Goal: Task Accomplishment & Management: Manage account settings

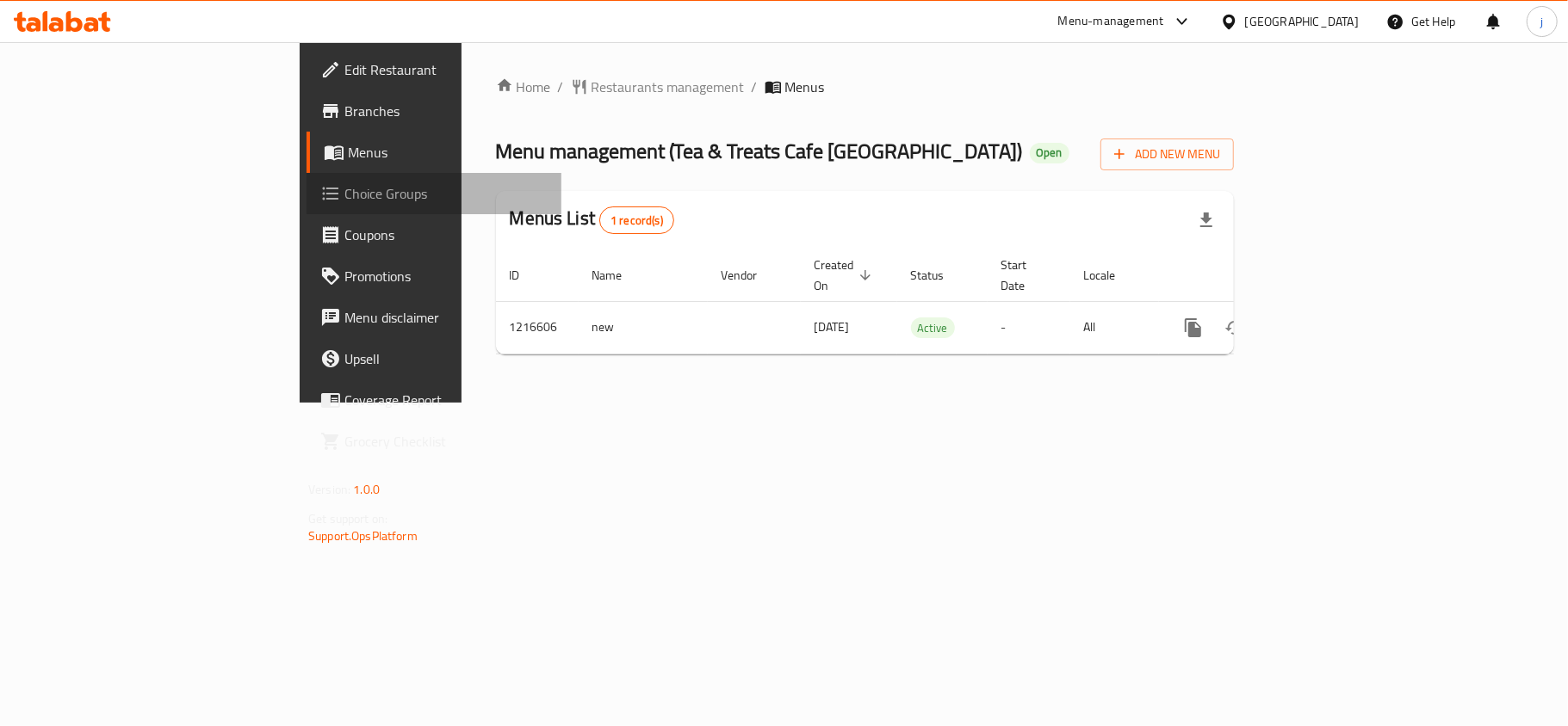
click at [344, 190] on span "Choice Groups" at bounding box center [445, 193] width 204 height 20
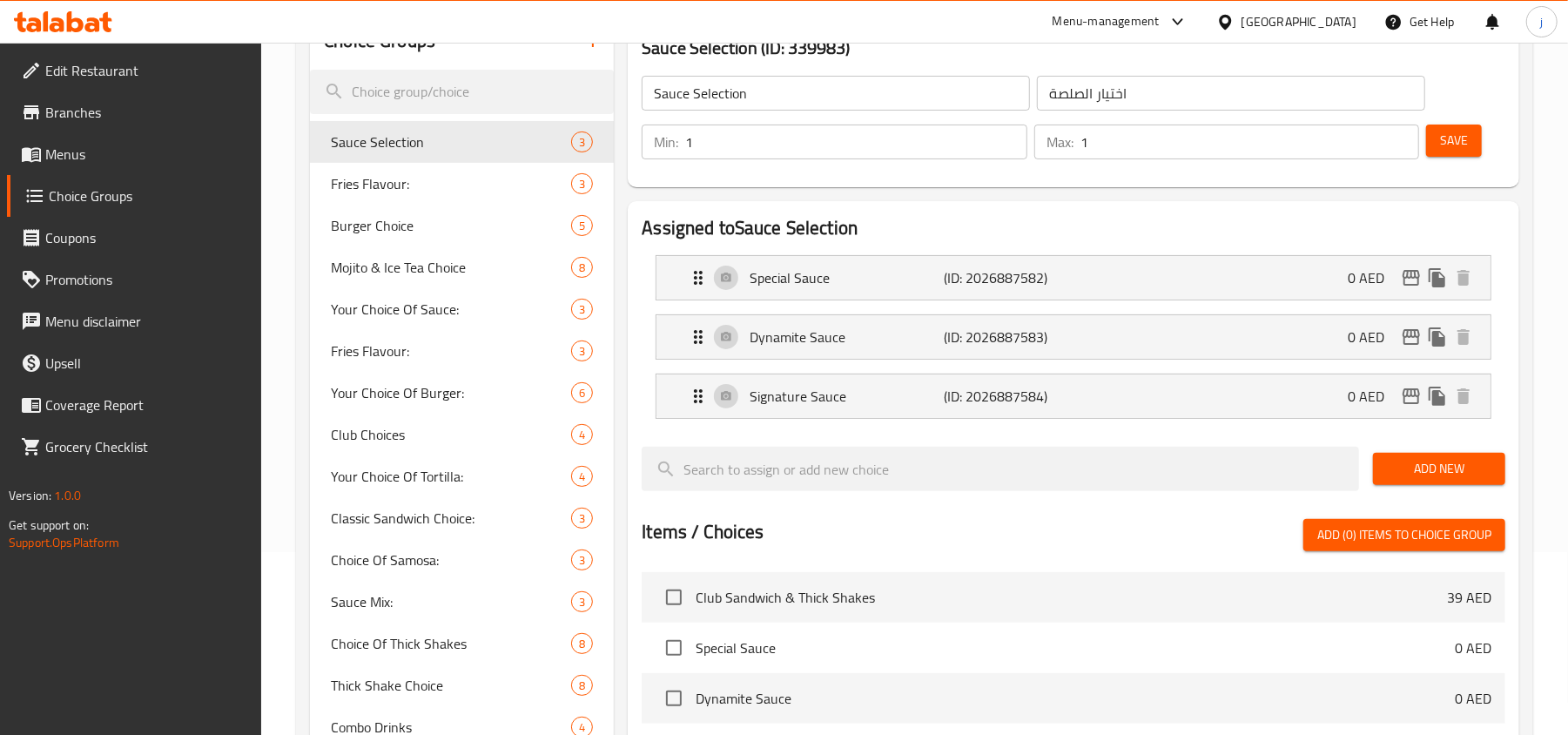
scroll to position [532, 0]
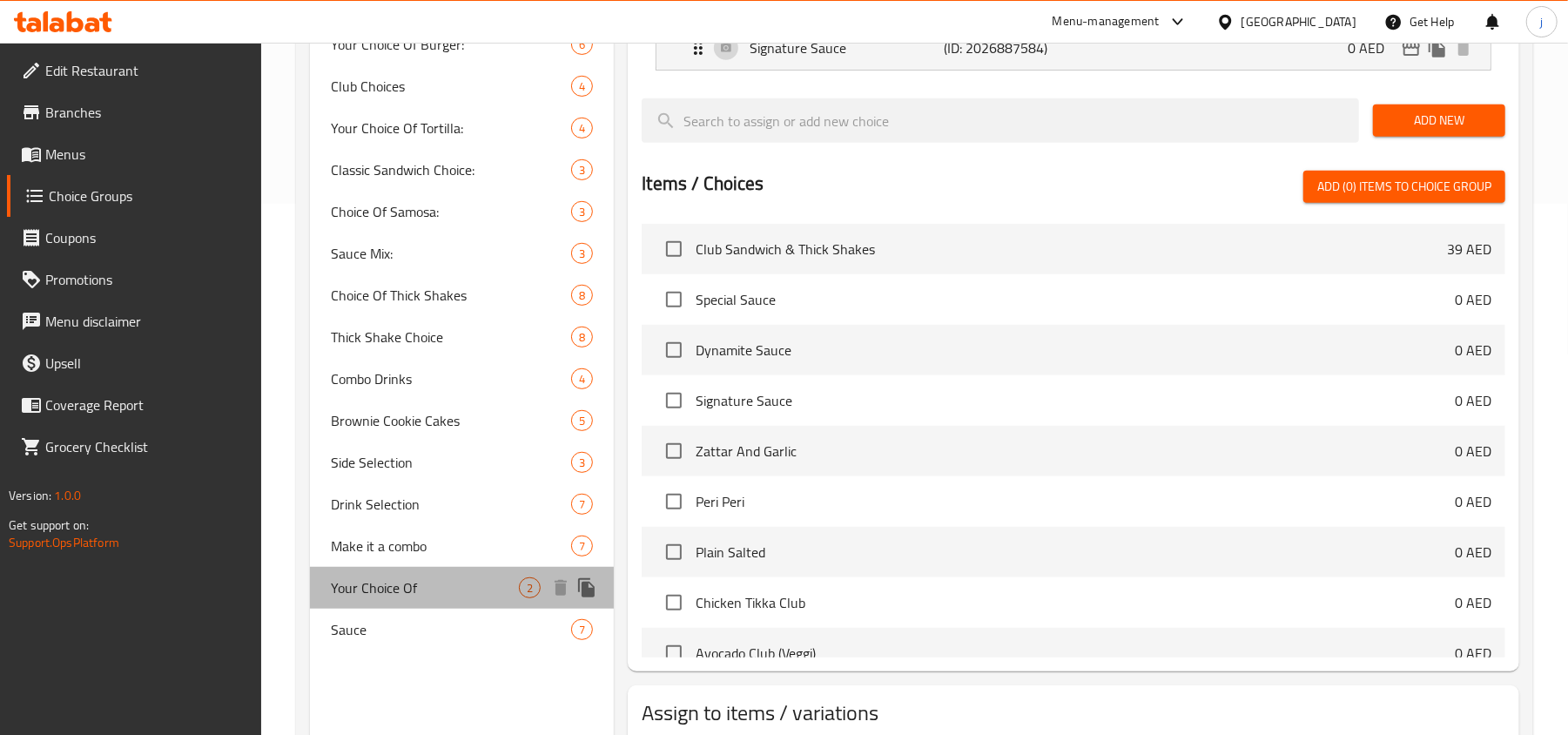
click at [385, 572] on div "Your Choice Of 2" at bounding box center [462, 588] width 304 height 41
type input "Your Choice Of"
type input "إختيارك من"
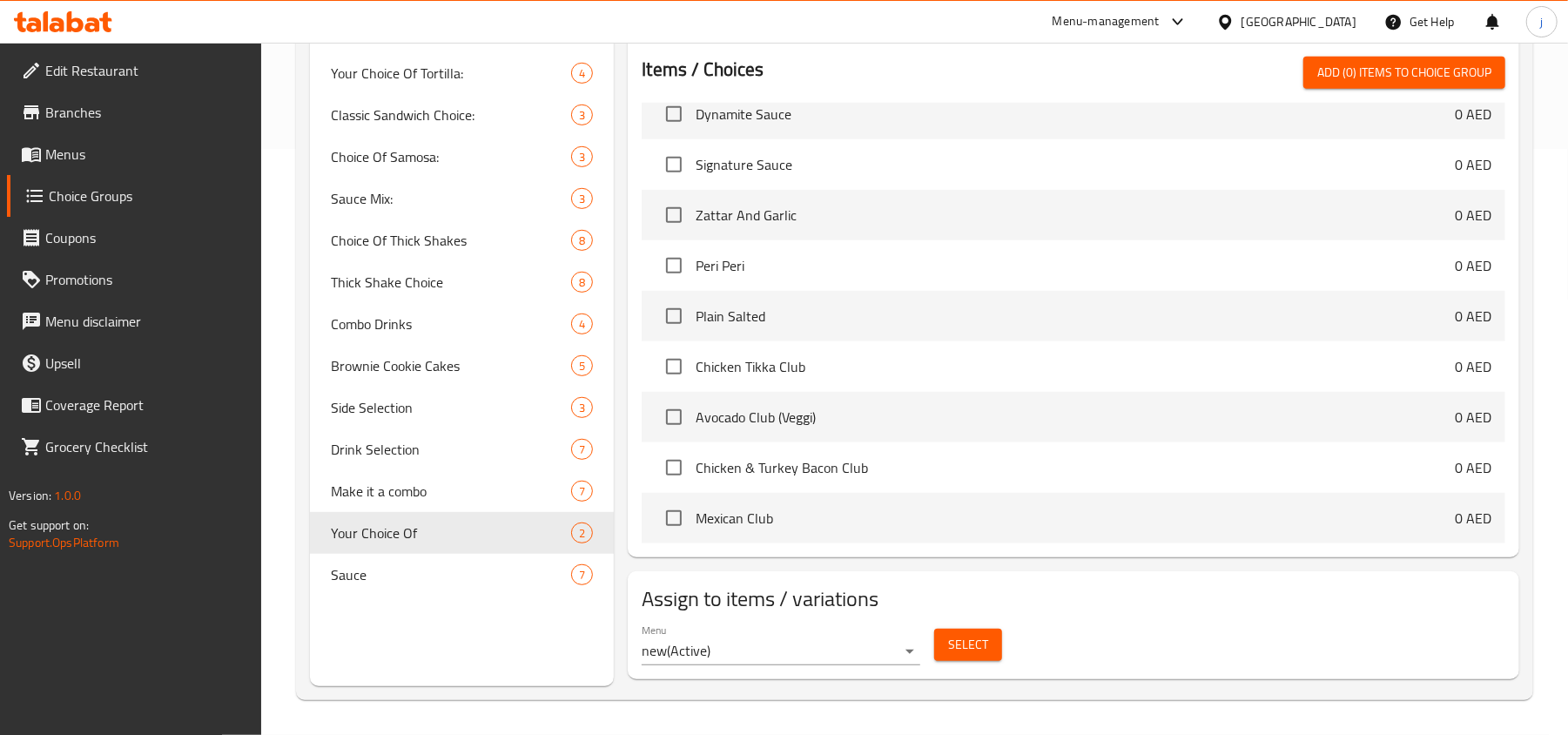
scroll to position [232, 0]
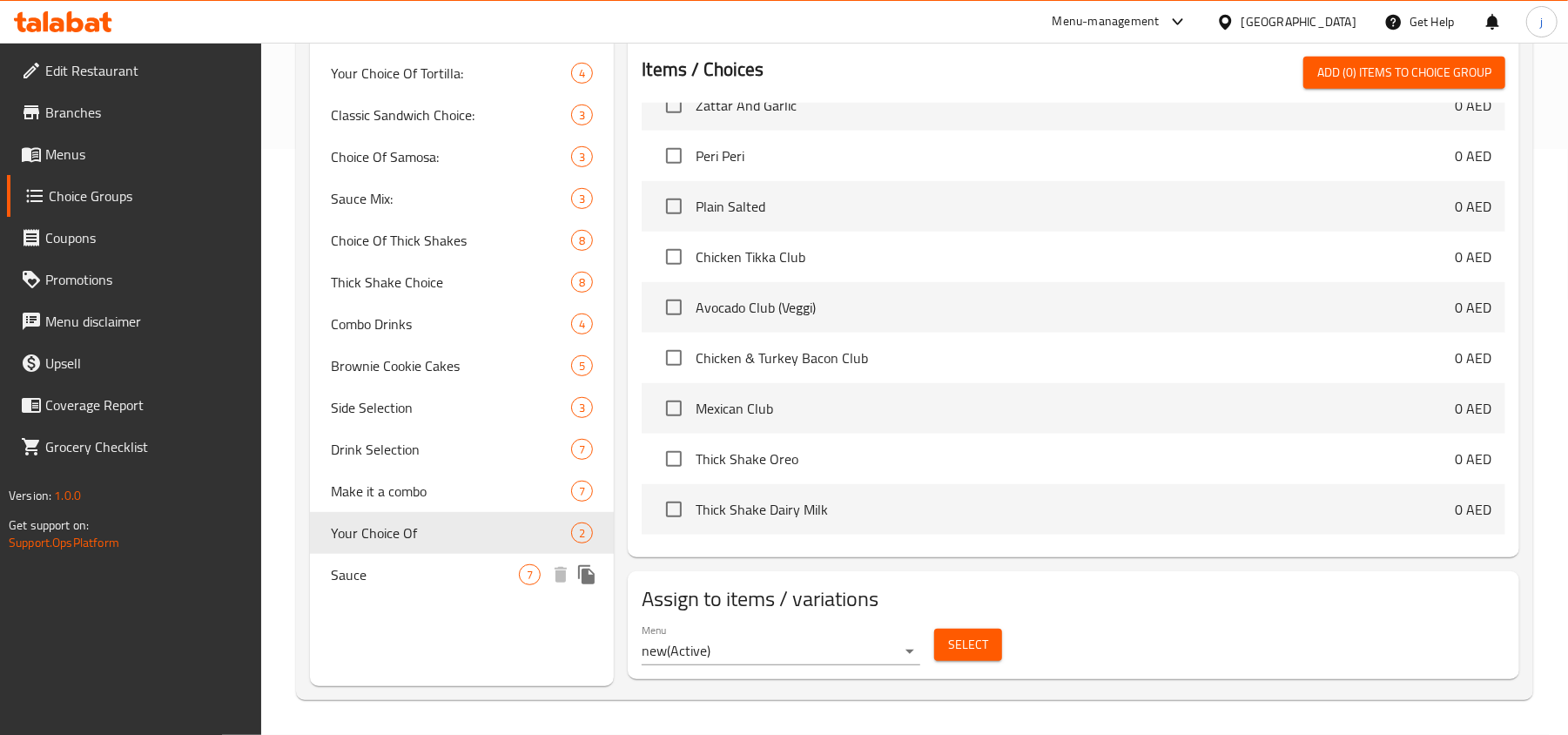
click at [430, 559] on div "Sauce 7" at bounding box center [462, 575] width 304 height 41
type input "Sauce"
type input "صلصة"
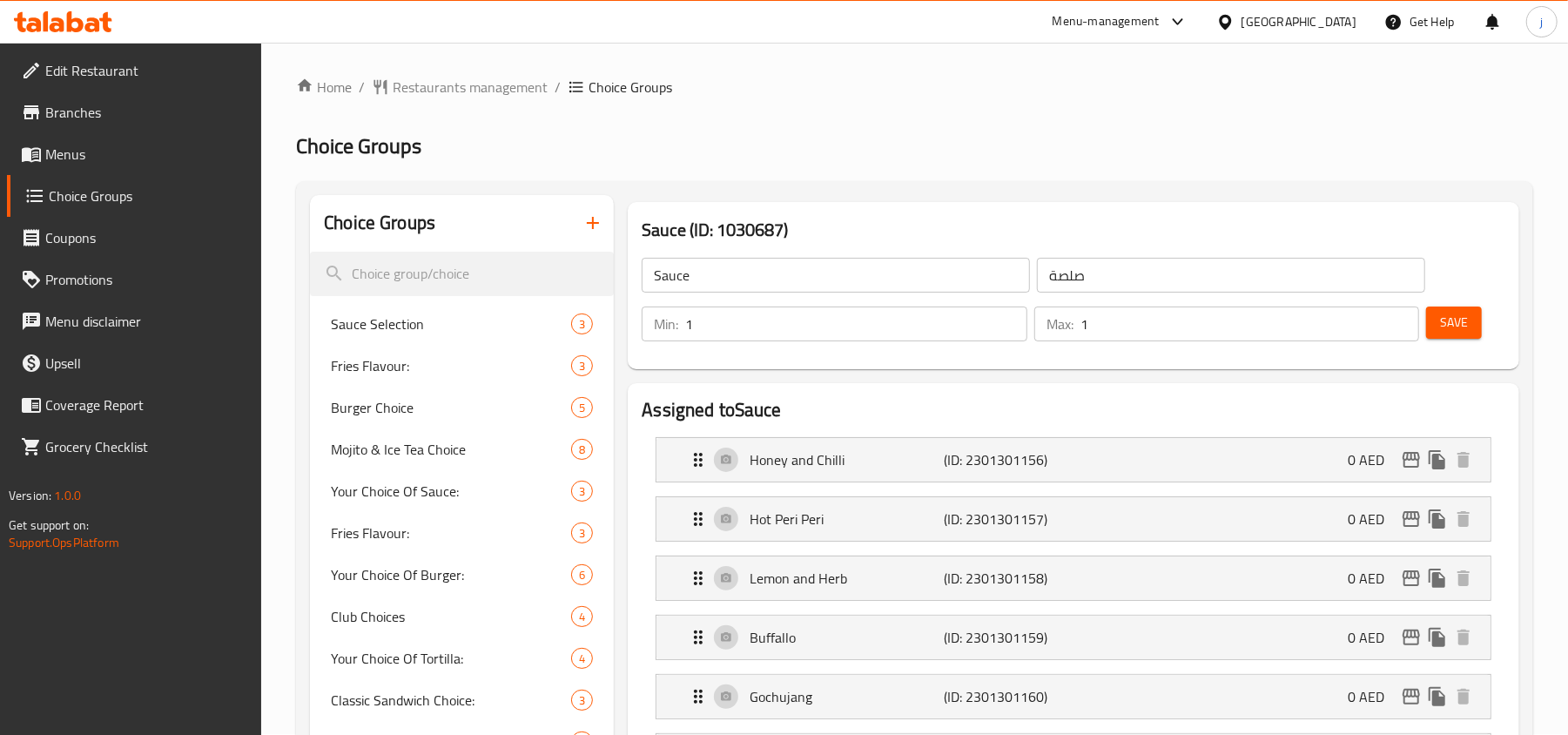
scroll to position [0, 0]
click at [423, 488] on span "Your Choice Of Sauce:" at bounding box center [425, 492] width 188 height 21
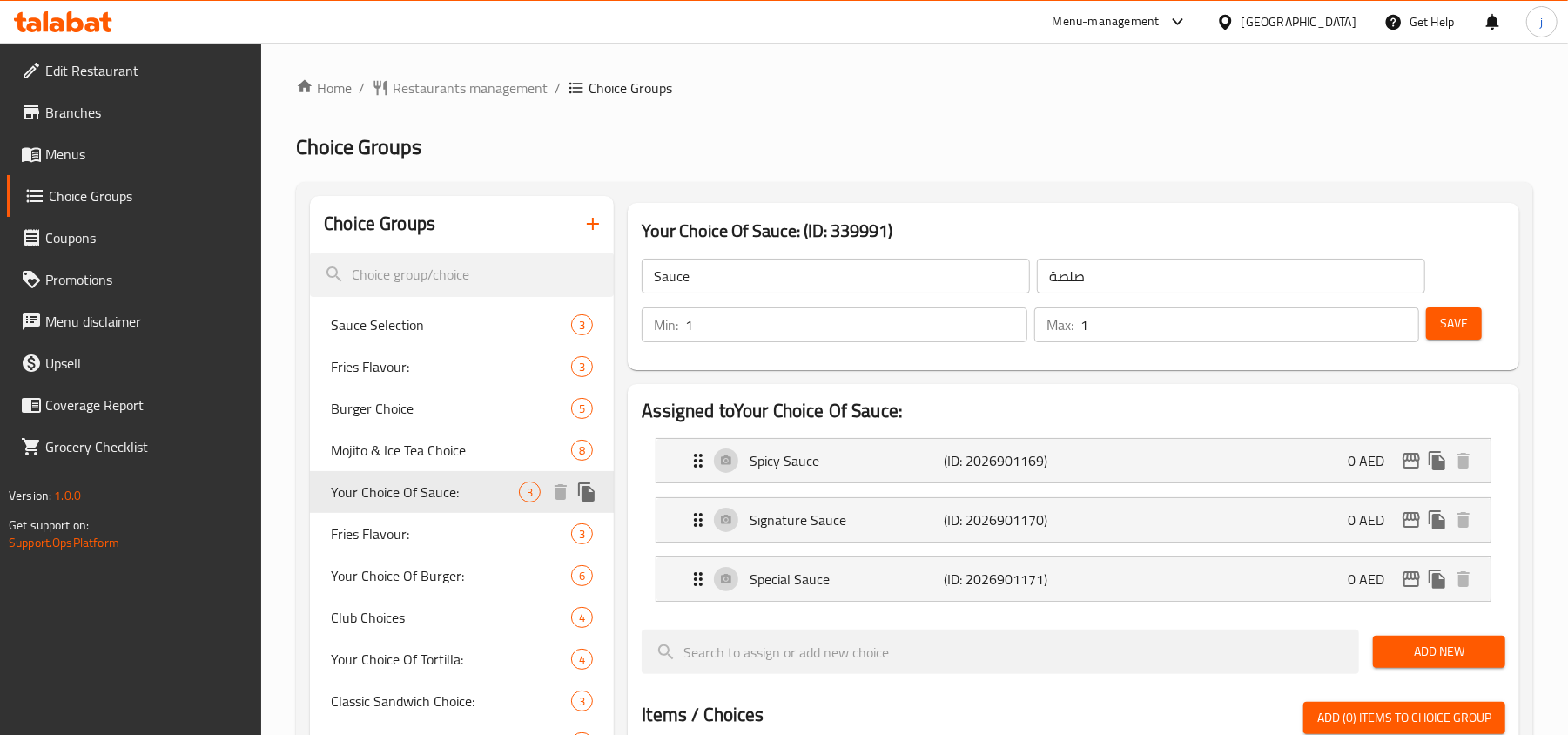
type input "Your Choice Of Sauce:"
type input "إختيارك من الصوص:"
type input "0"
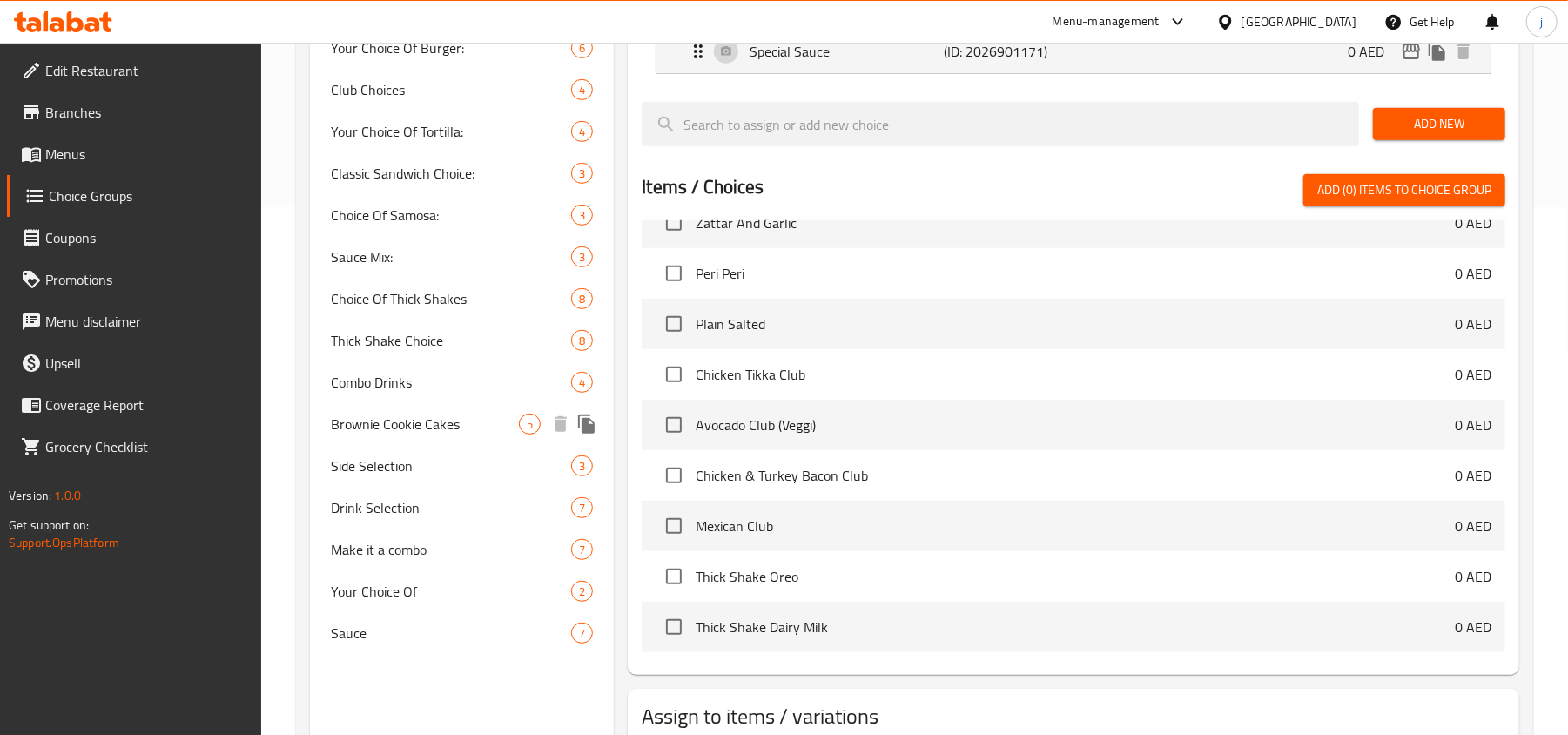
scroll to position [416, 0]
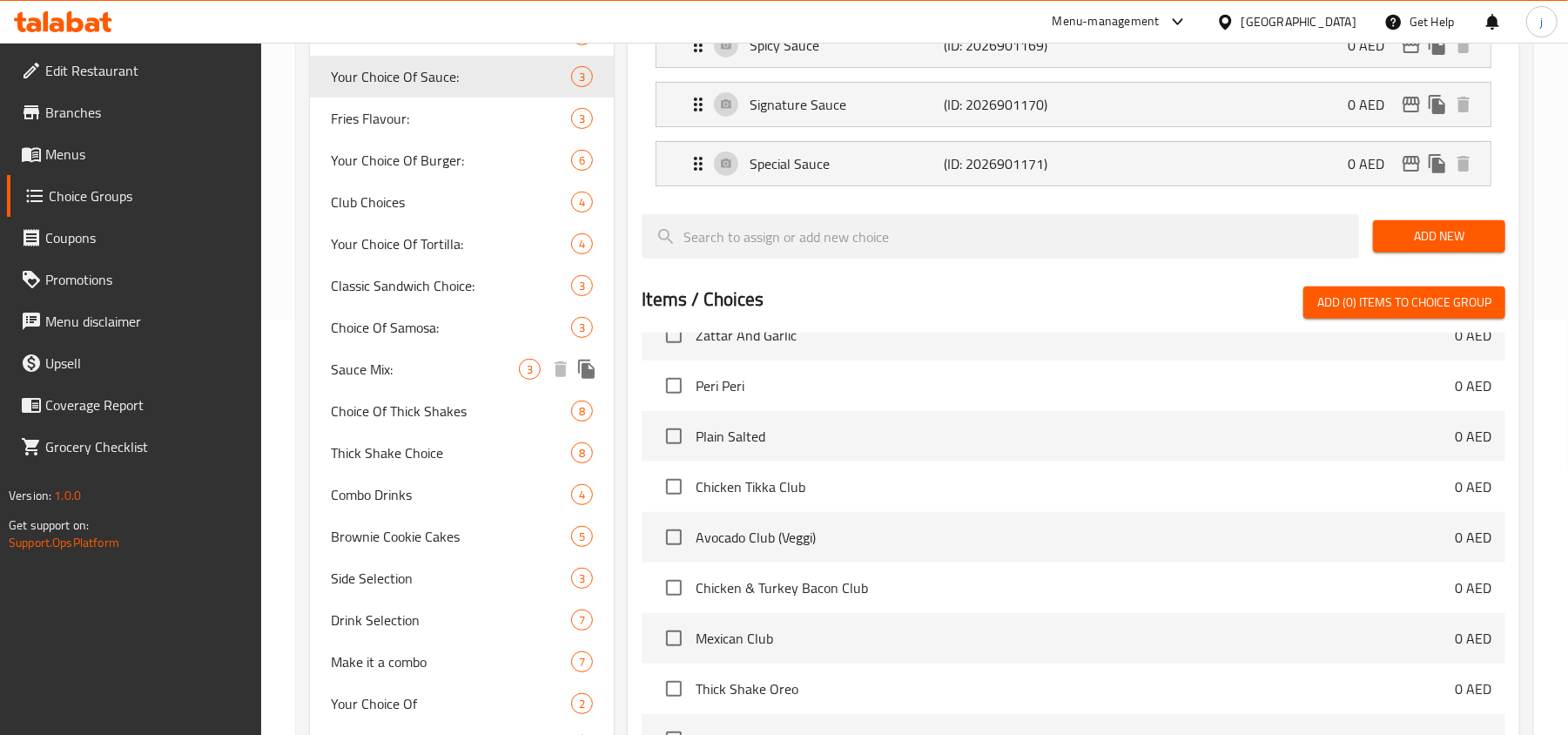
click at [378, 352] on div "Sauce Mix: 3" at bounding box center [462, 369] width 304 height 41
type input "Sauce Mix:"
type input "صلصة ميكس:"
type input "1"
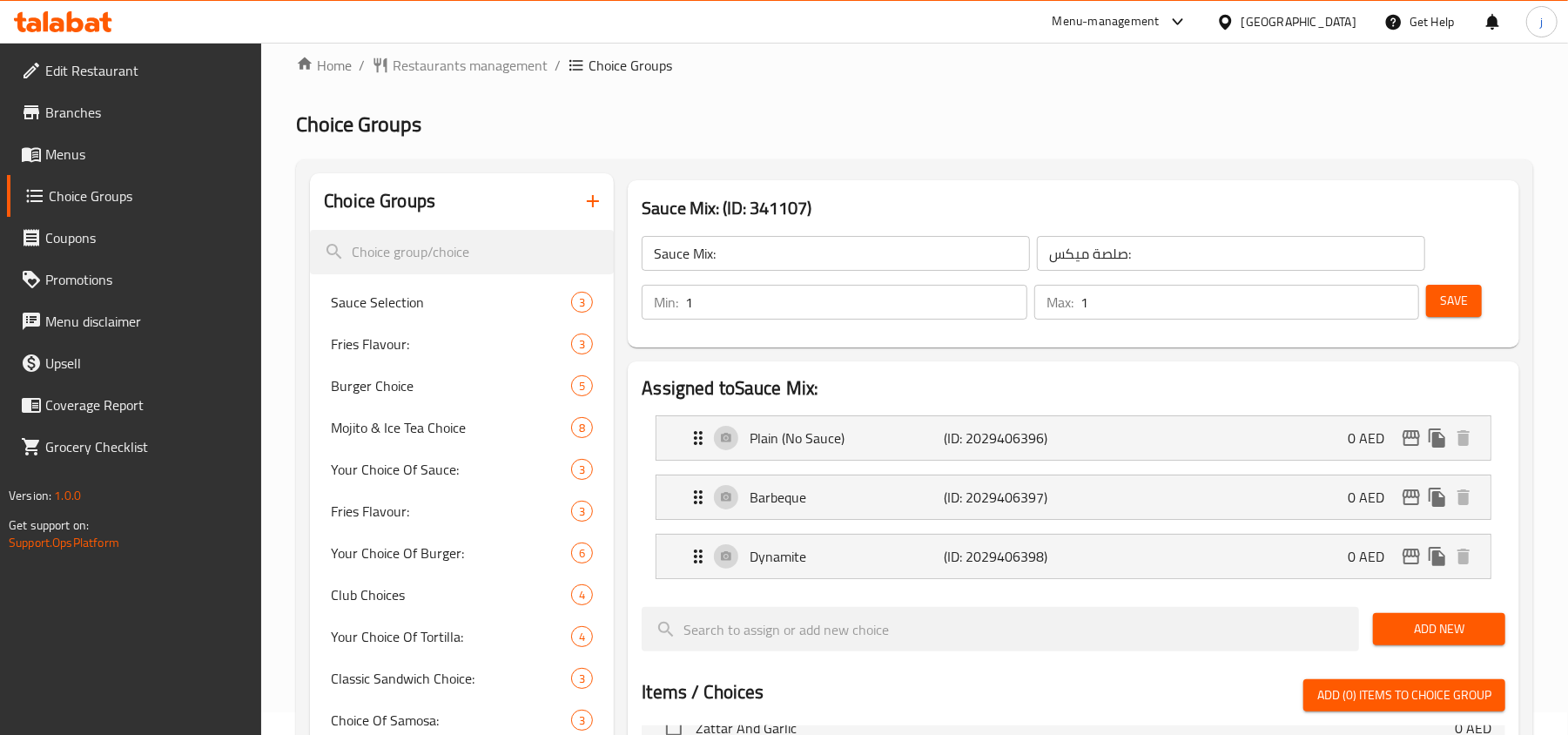
scroll to position [0, 0]
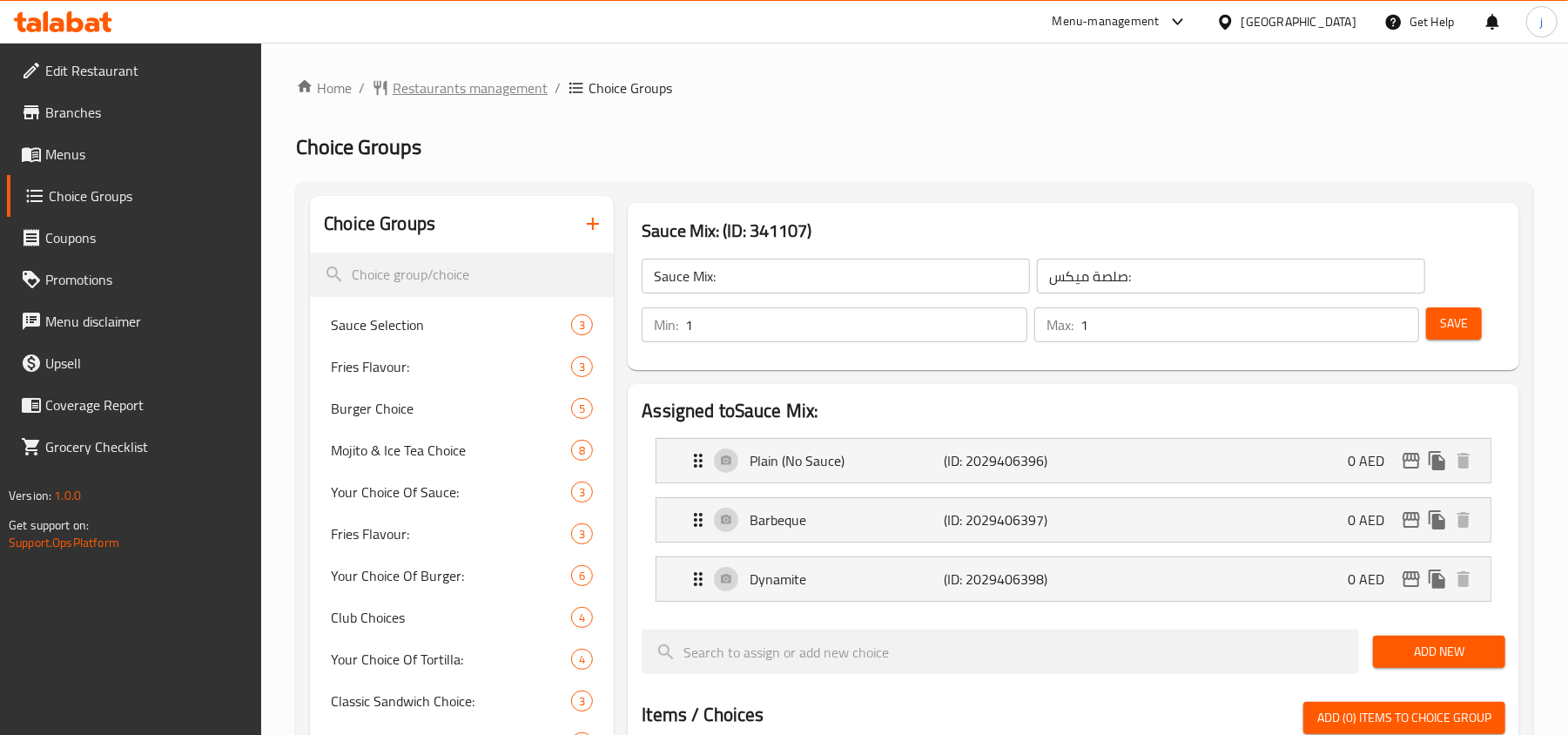
click at [451, 94] on span "Restaurants management" at bounding box center [470, 88] width 155 height 21
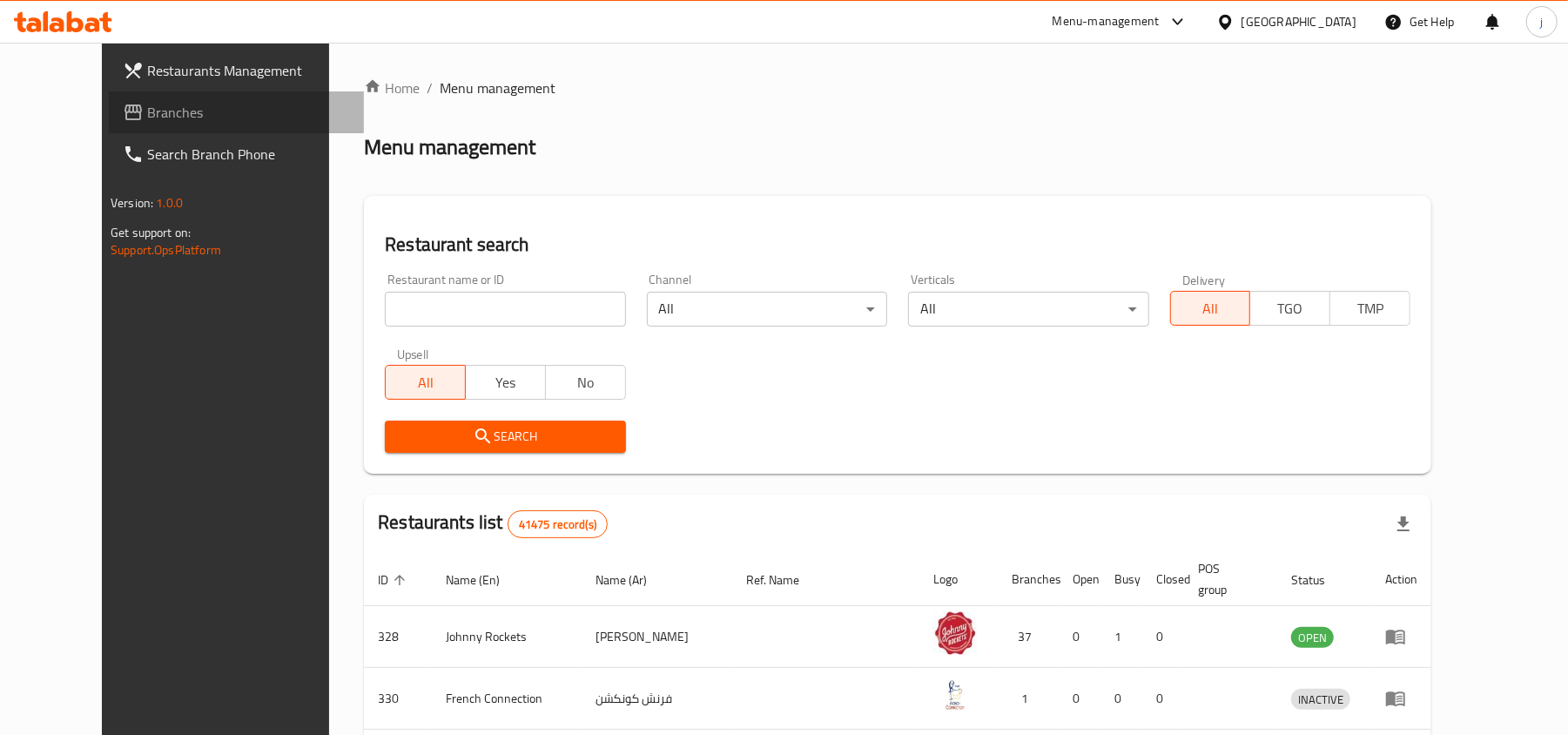
click at [147, 108] on span "Branches" at bounding box center [248, 112] width 203 height 21
